Goal: Task Accomplishment & Management: Use online tool/utility

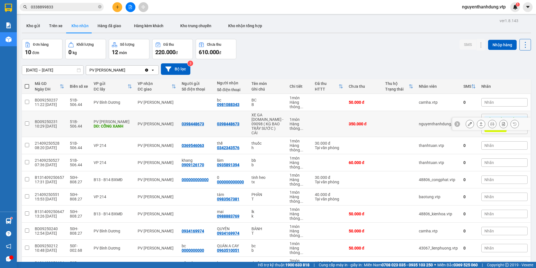
scroll to position [35, 0]
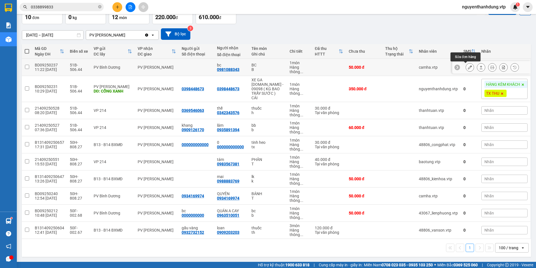
click at [468, 67] on icon at bounding box center [470, 67] width 4 height 4
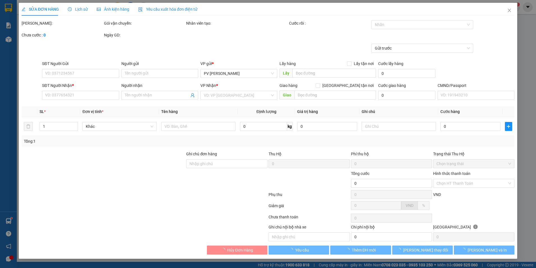
type input "2.500"
type input "0981088343"
type input "bc"
type input "50.000"
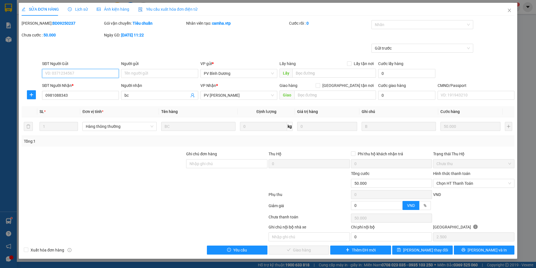
click at [477, 184] on span "Chọn HT Thanh Toán" at bounding box center [474, 183] width 75 height 8
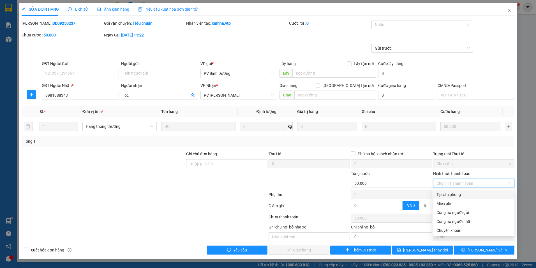
click at [473, 198] on div "Tại văn phòng" at bounding box center [473, 194] width 81 height 9
type input "0"
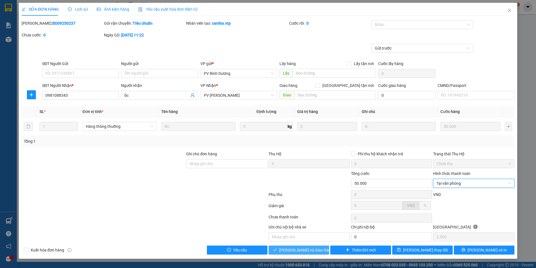
click at [299, 252] on span "[PERSON_NAME] và Giao hàng" at bounding box center [306, 250] width 54 height 6
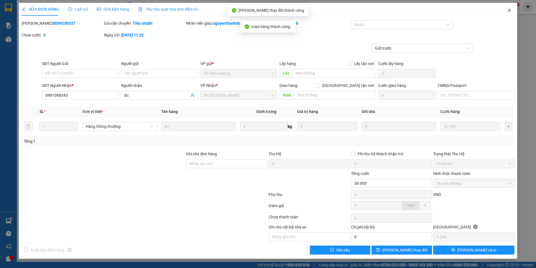
click at [510, 10] on icon "close" at bounding box center [509, 10] width 3 height 3
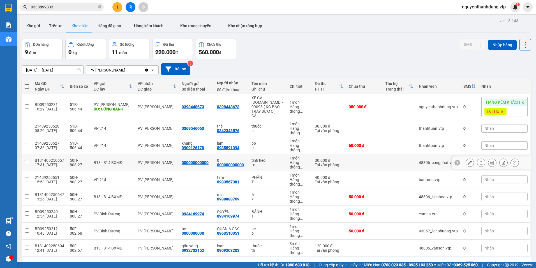
click at [466, 165] on button at bounding box center [470, 163] width 8 height 10
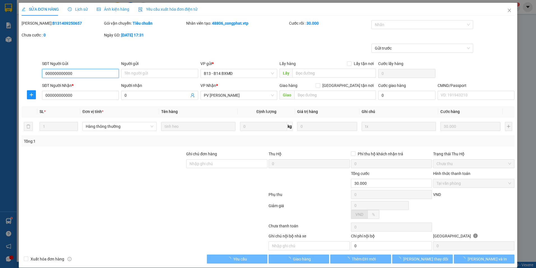
type input "1.500"
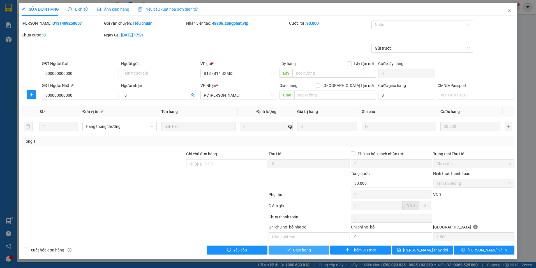
click at [303, 254] on button "Giao hàng" at bounding box center [299, 250] width 61 height 9
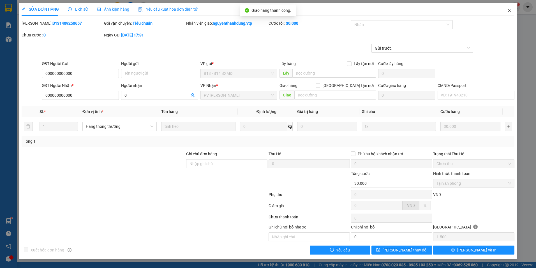
click at [511, 10] on icon "close" at bounding box center [510, 10] width 4 height 4
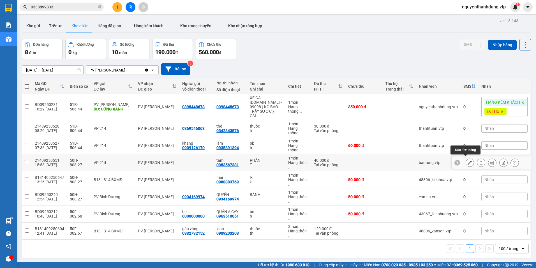
click at [468, 161] on icon at bounding box center [470, 163] width 4 height 4
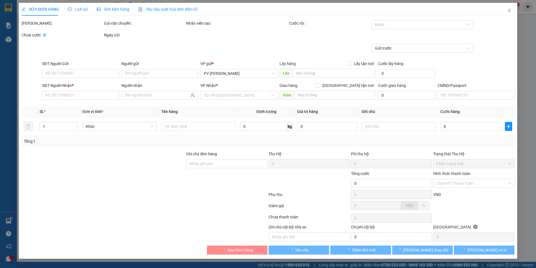
type input "0983567381"
type input "tám"
type input "40.000"
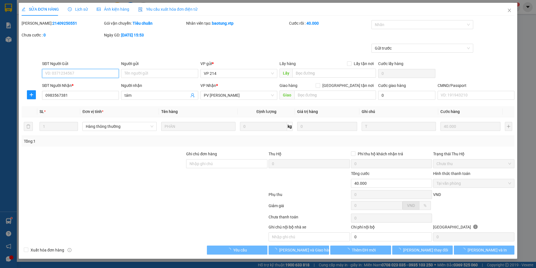
type input "2.000"
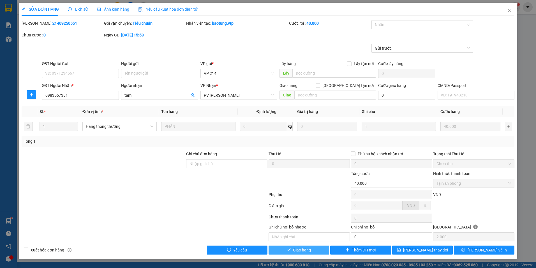
click at [305, 249] on span "Giao hàng" at bounding box center [302, 250] width 18 height 6
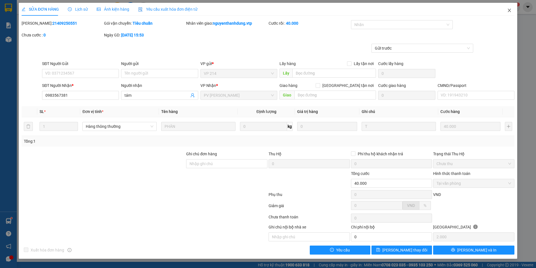
click at [511, 11] on icon "close" at bounding box center [510, 10] width 4 height 4
